Goal: Information Seeking & Learning: Learn about a topic

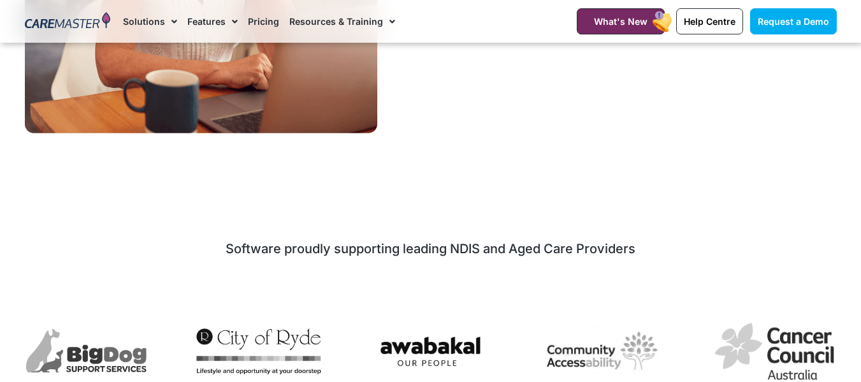
scroll to position [2985, 0]
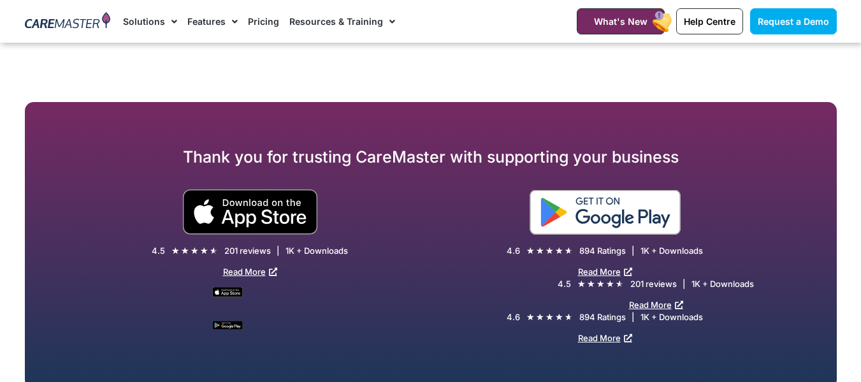
click at [651, 235] on img at bounding box center [605, 212] width 151 height 45
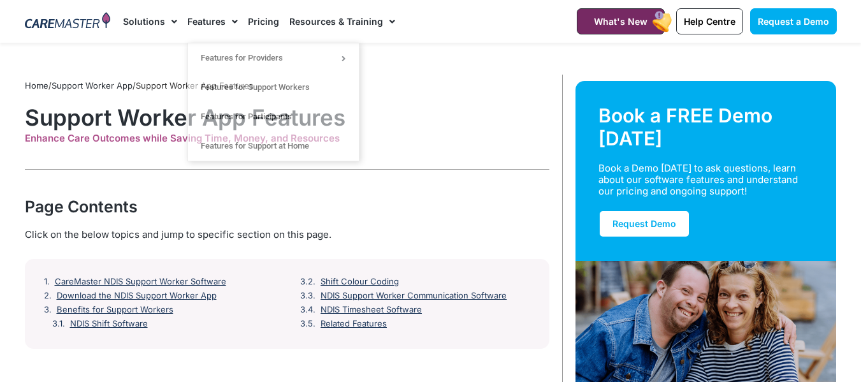
click at [259, 15] on link "Pricing" at bounding box center [263, 21] width 31 height 43
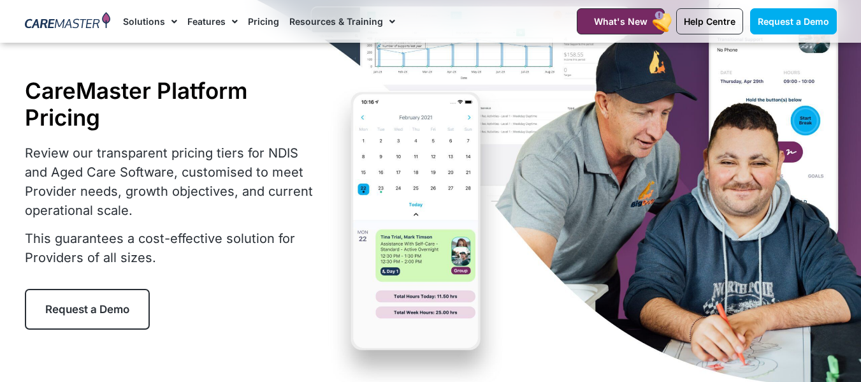
scroll to position [64, 0]
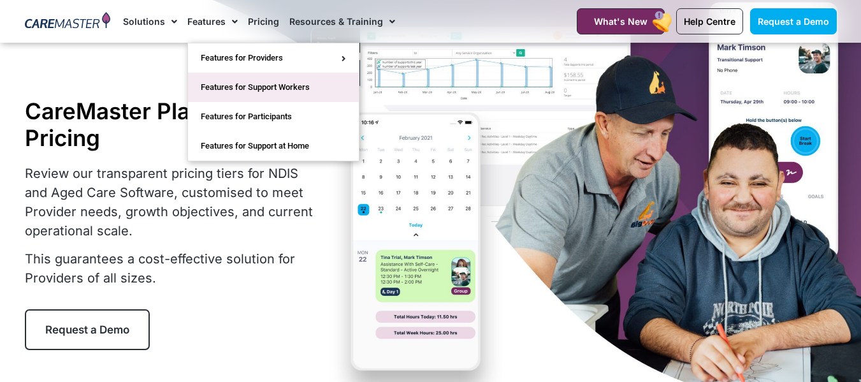
click at [243, 83] on link "Features for Support Workers" at bounding box center [273, 87] width 171 height 29
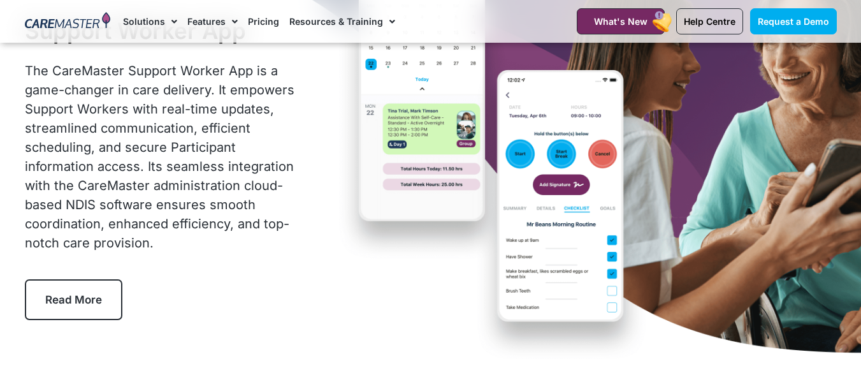
scroll to position [127, 0]
